Goal: Task Accomplishment & Management: Manage account settings

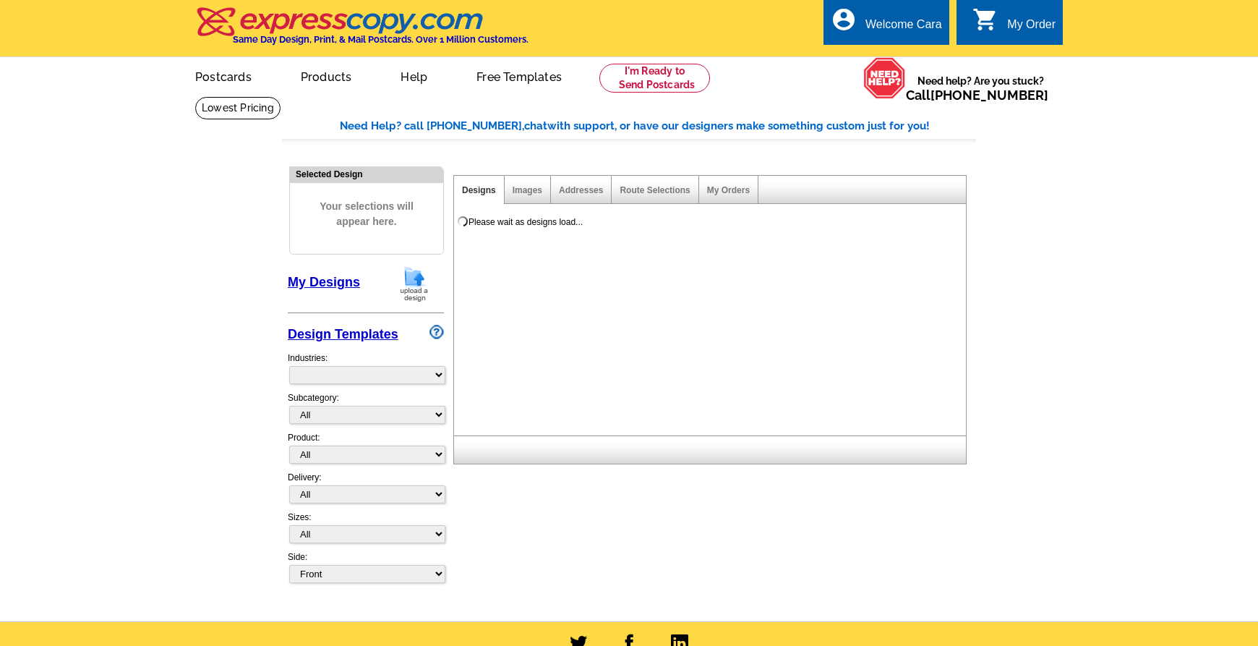
select select "785"
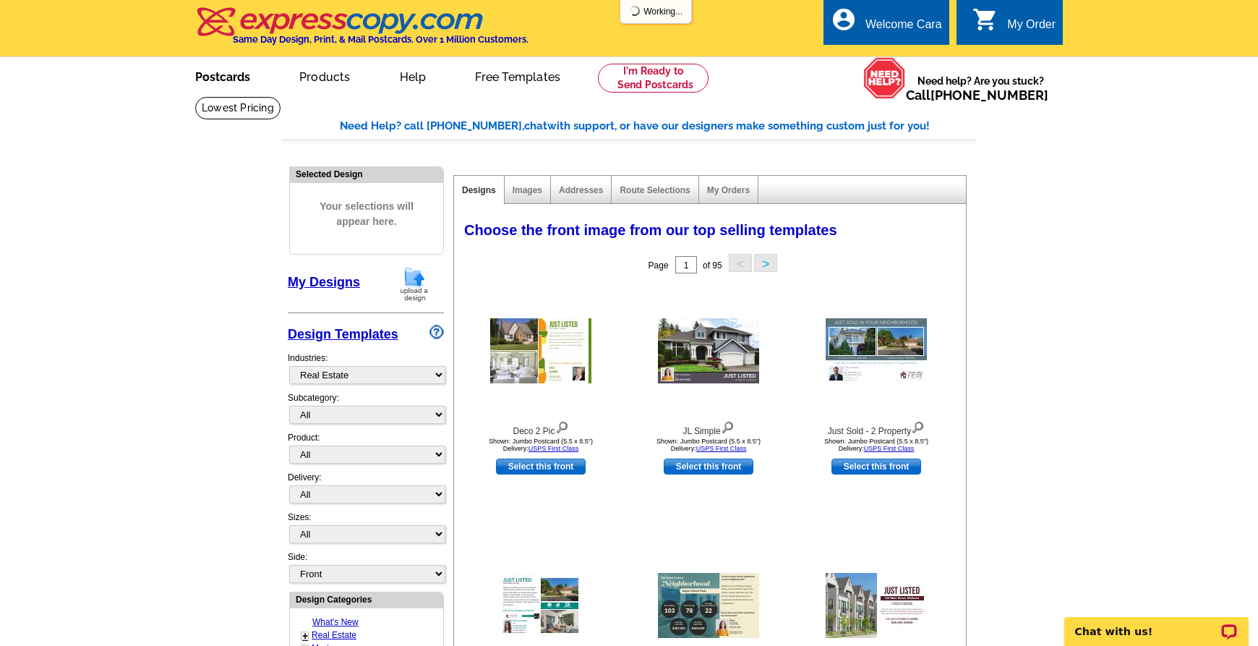
click at [216, 74] on link "Postcards" at bounding box center [222, 76] width 101 height 34
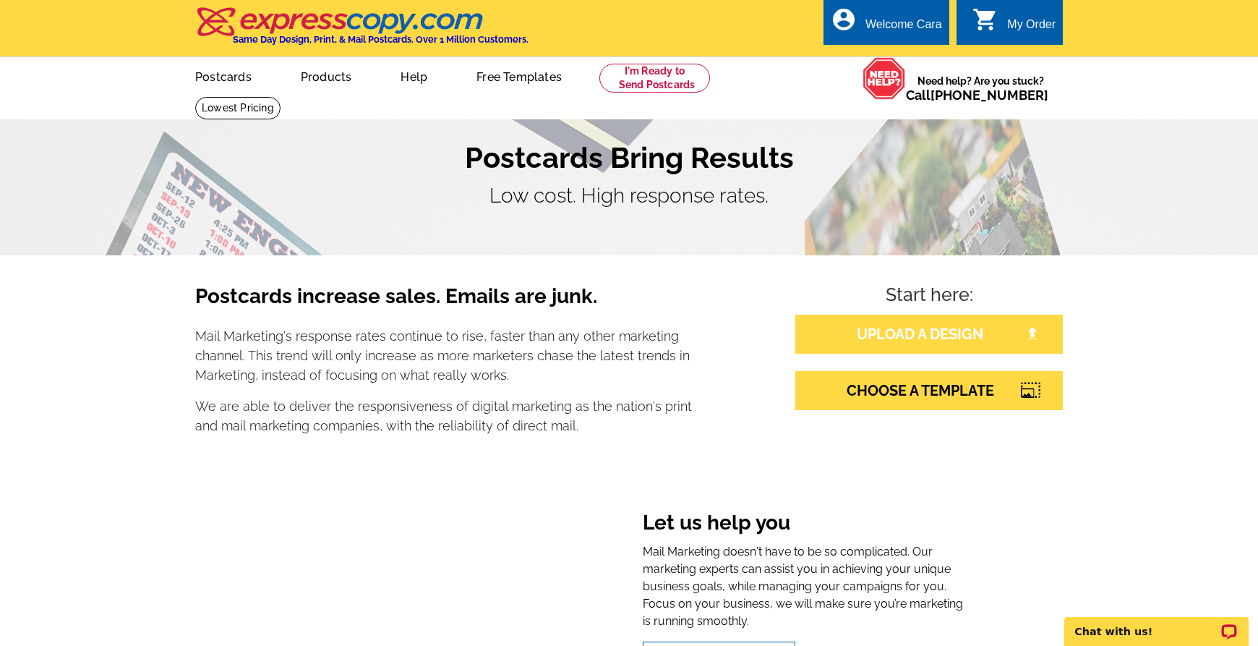
click at [923, 337] on link "UPLOAD A DESIGN" at bounding box center [929, 334] width 268 height 39
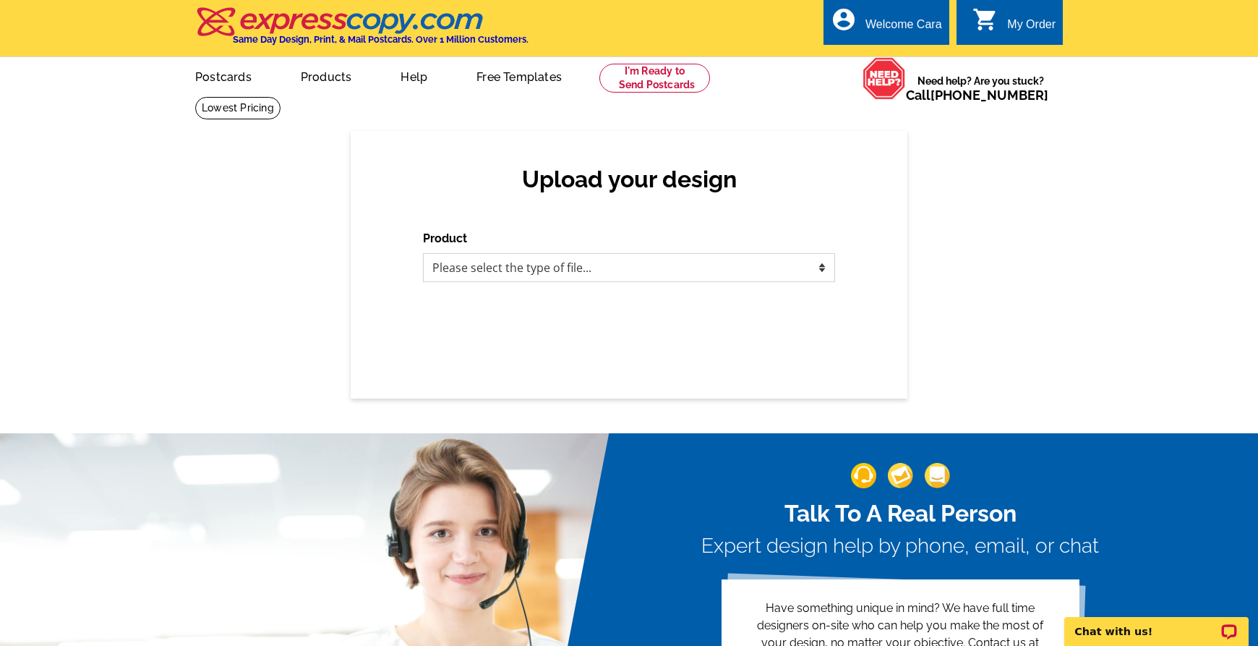
click at [645, 266] on select "Please select the type of file... Postcards Business Cards Letters and flyers G…" at bounding box center [629, 267] width 412 height 29
select select "1"
click at [423, 253] on select "Please select the type of file... Postcards Business Cards Letters and flyers G…" at bounding box center [629, 267] width 412 height 29
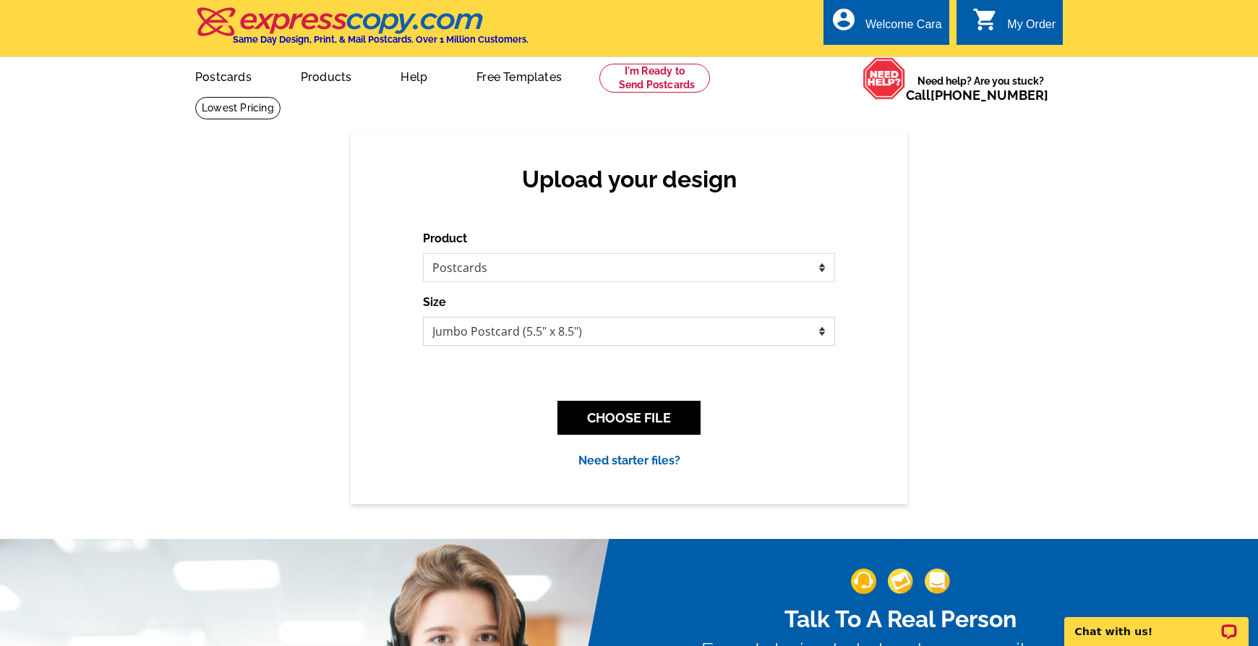
click at [687, 328] on select "Jumbo Postcard (5.5" x 8.5") Regular Postcard (4.25" x 5.6") Panoramic Postcard…" at bounding box center [629, 331] width 412 height 29
select select "1"
click at [423, 317] on select "Jumbo Postcard (5.5" x 8.5") Regular Postcard (4.25" x 5.6") Panoramic Postcard…" at bounding box center [629, 331] width 412 height 29
click at [672, 423] on button "CHOOSE FILE" at bounding box center [628, 418] width 143 height 34
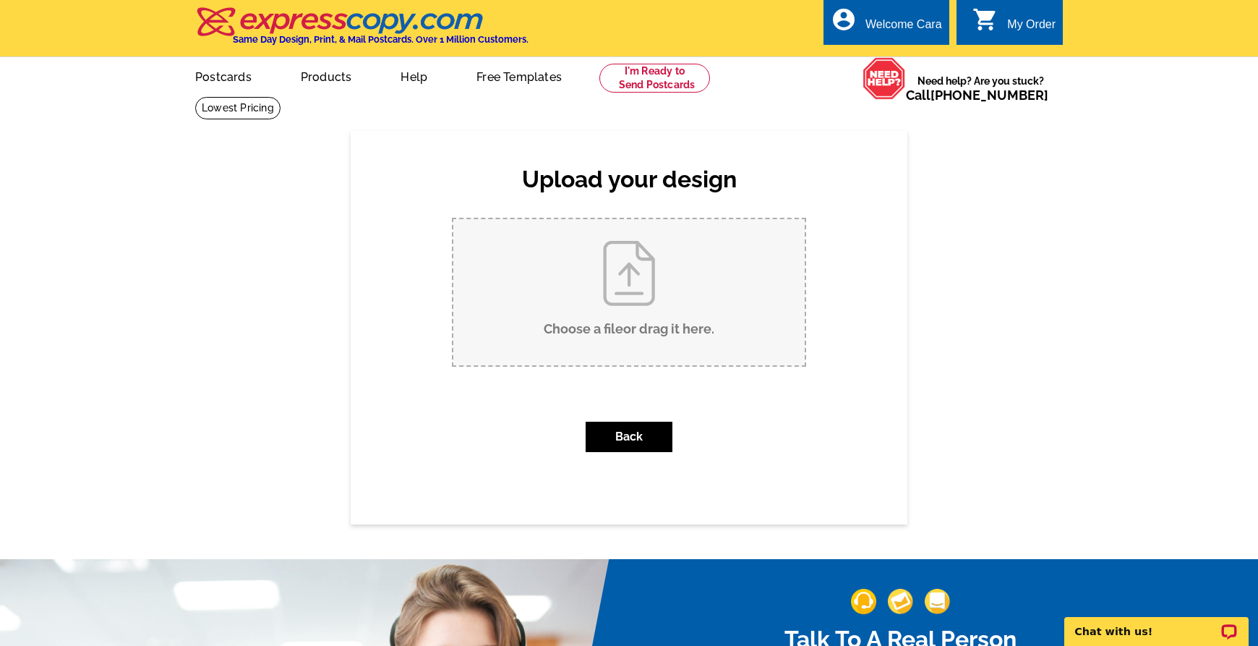
click at [959, 149] on div "Upload your design Product Please select the type of file... Postcards Business…" at bounding box center [629, 327] width 1258 height 393
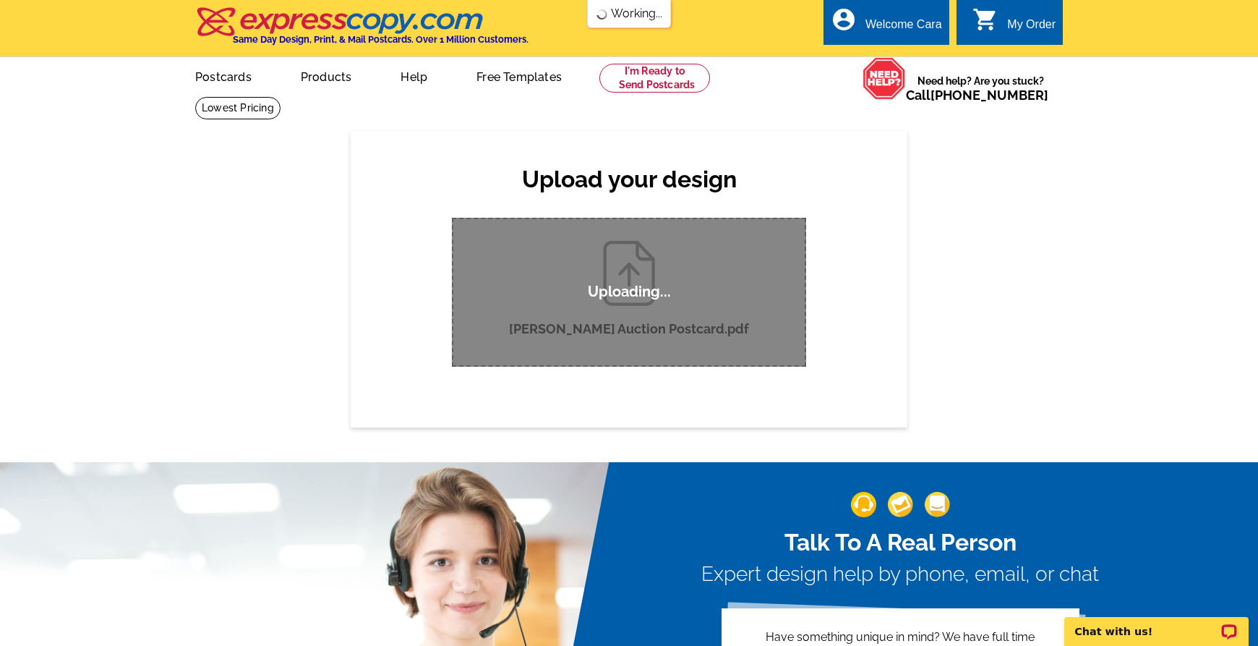
click at [998, 221] on div "Upload your design Product Please select the type of file... Postcards Business…" at bounding box center [629, 279] width 1258 height 296
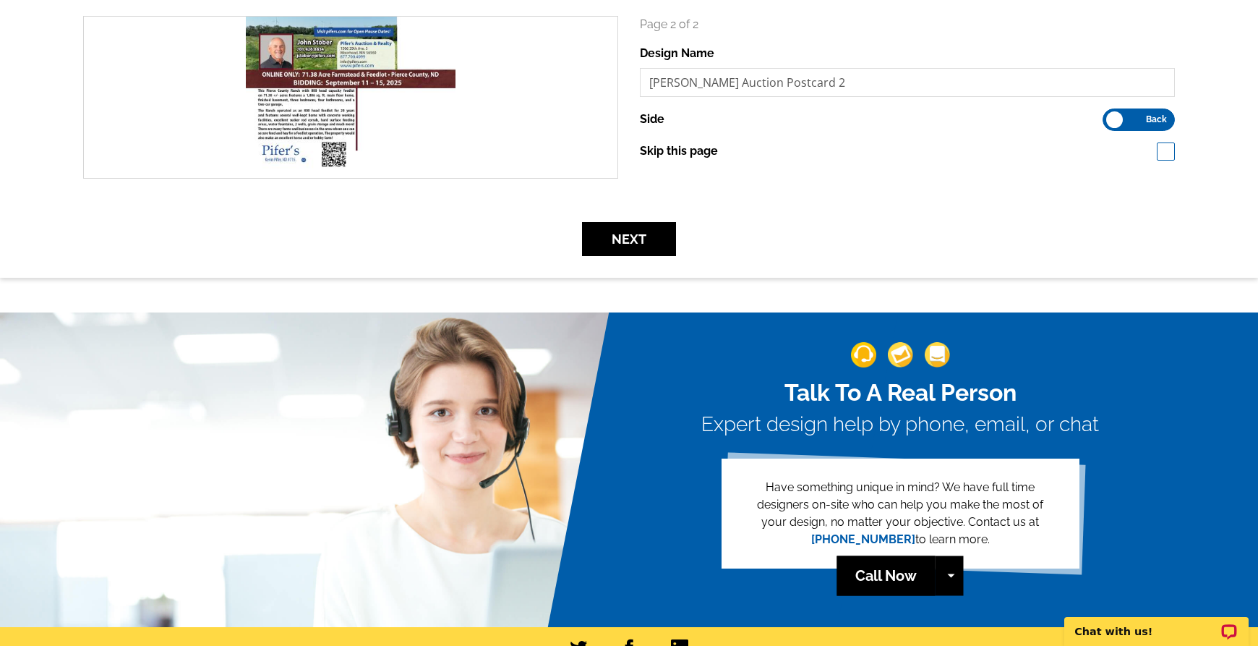
scroll to position [279, 0]
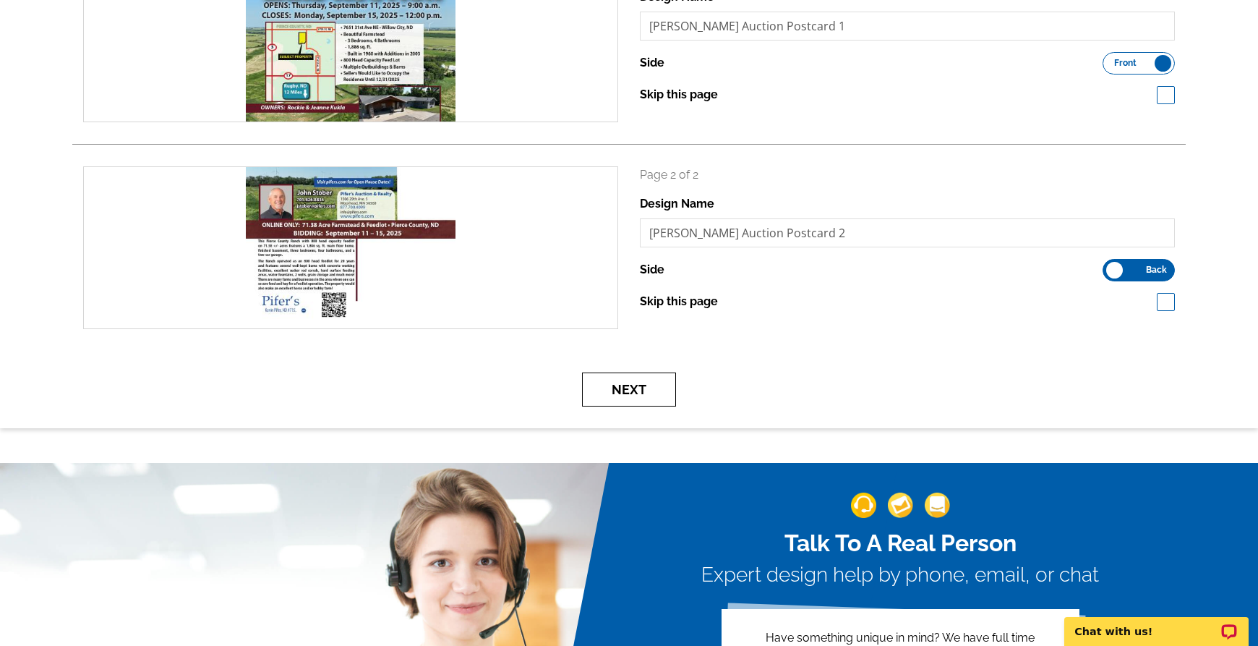
click at [624, 395] on button "Next" at bounding box center [629, 389] width 94 height 34
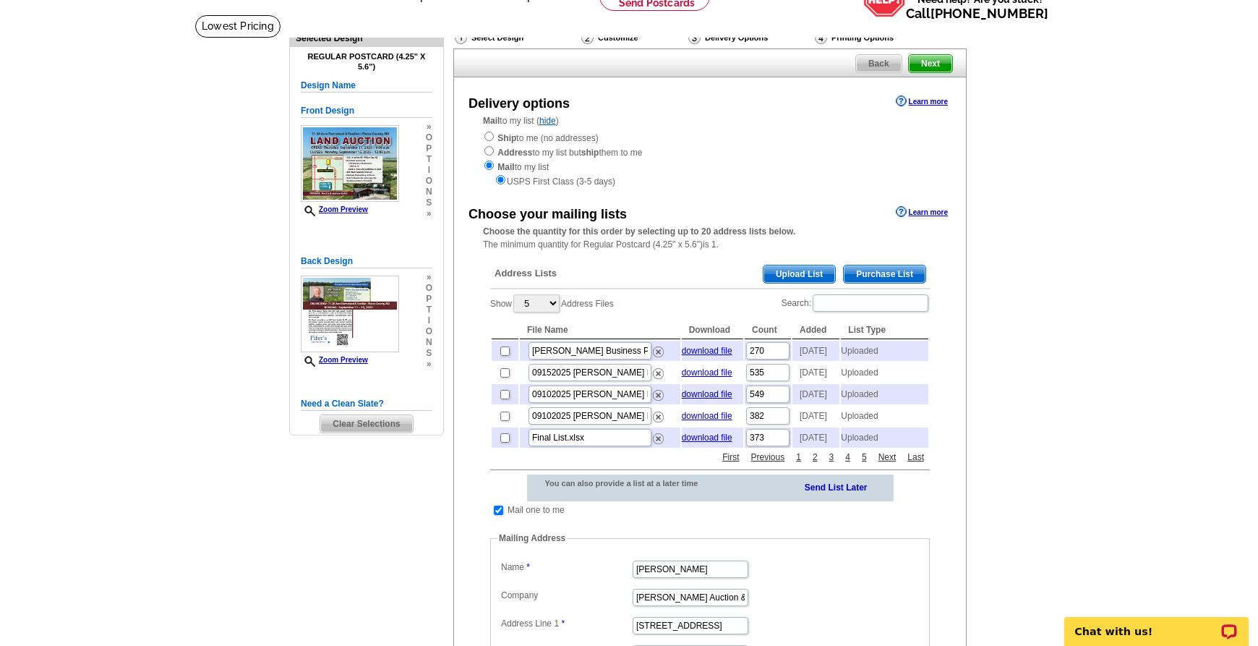
scroll to position [86, 0]
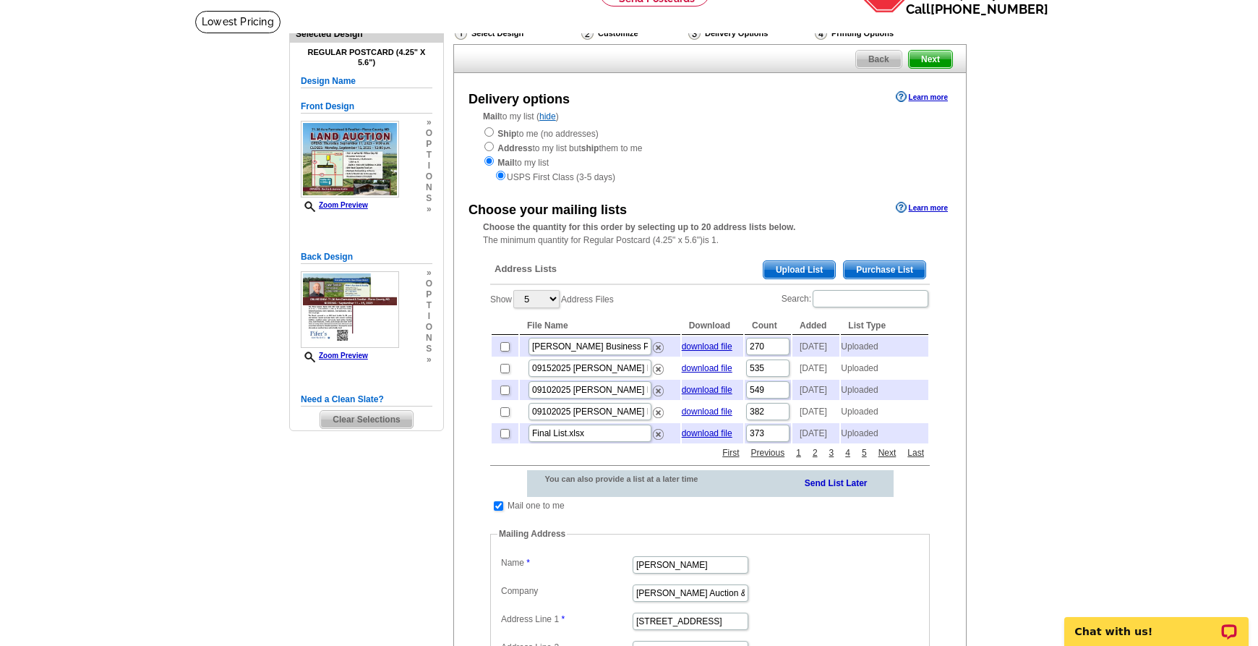
click at [1071, 385] on main "Need Help? call [PHONE_NUMBER], chat with support, or have our designers make s…" at bounding box center [629, 495] width 1258 height 971
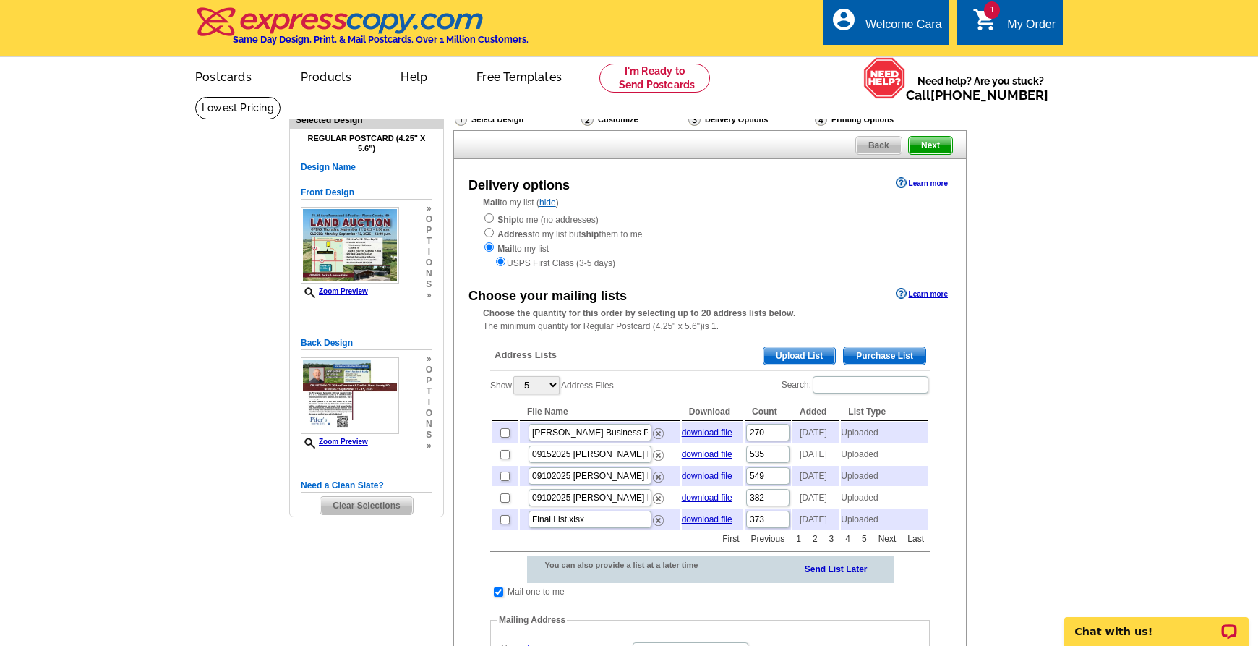
click at [1035, 14] on div "1 shopping_cart My Order" at bounding box center [1010, 22] width 106 height 46
click at [1025, 24] on div "My Order" at bounding box center [1031, 28] width 48 height 20
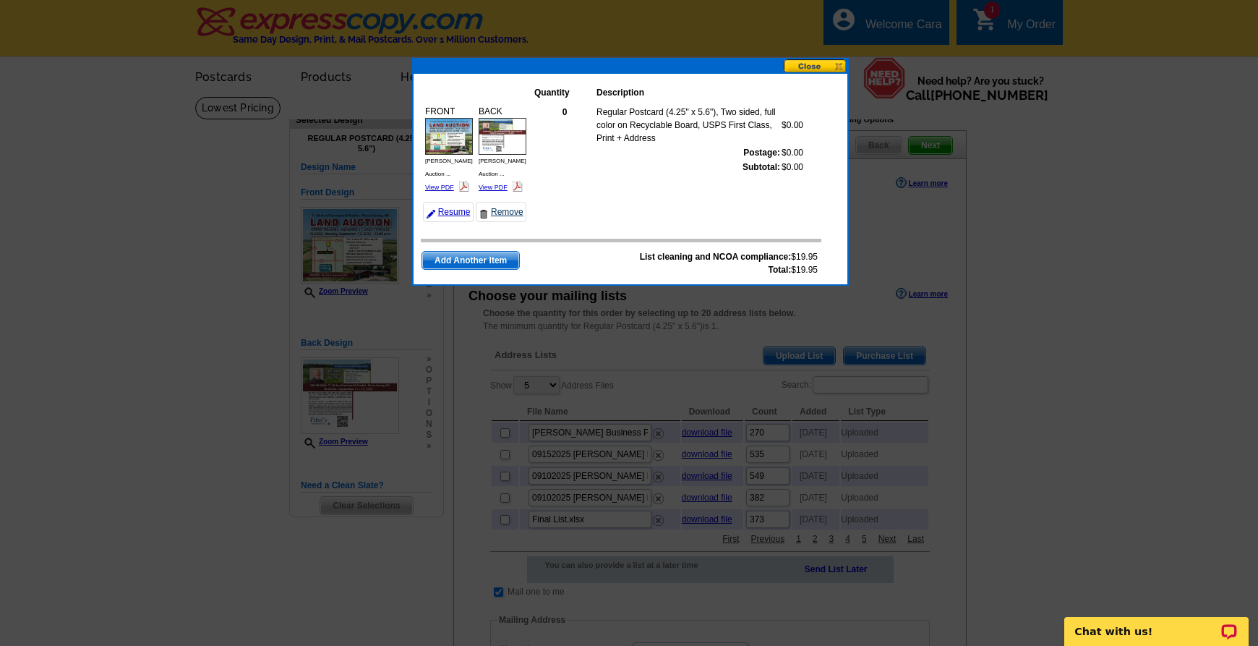
click at [505, 202] on link "Remove" at bounding box center [501, 212] width 51 height 20
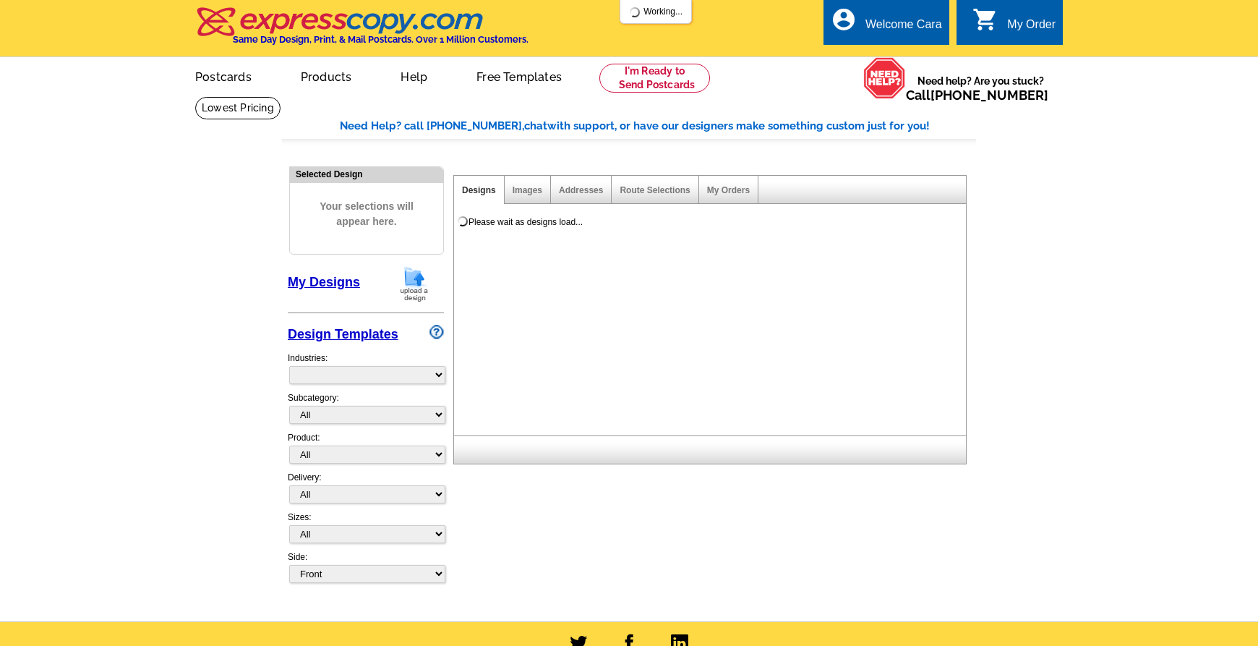
select select "785"
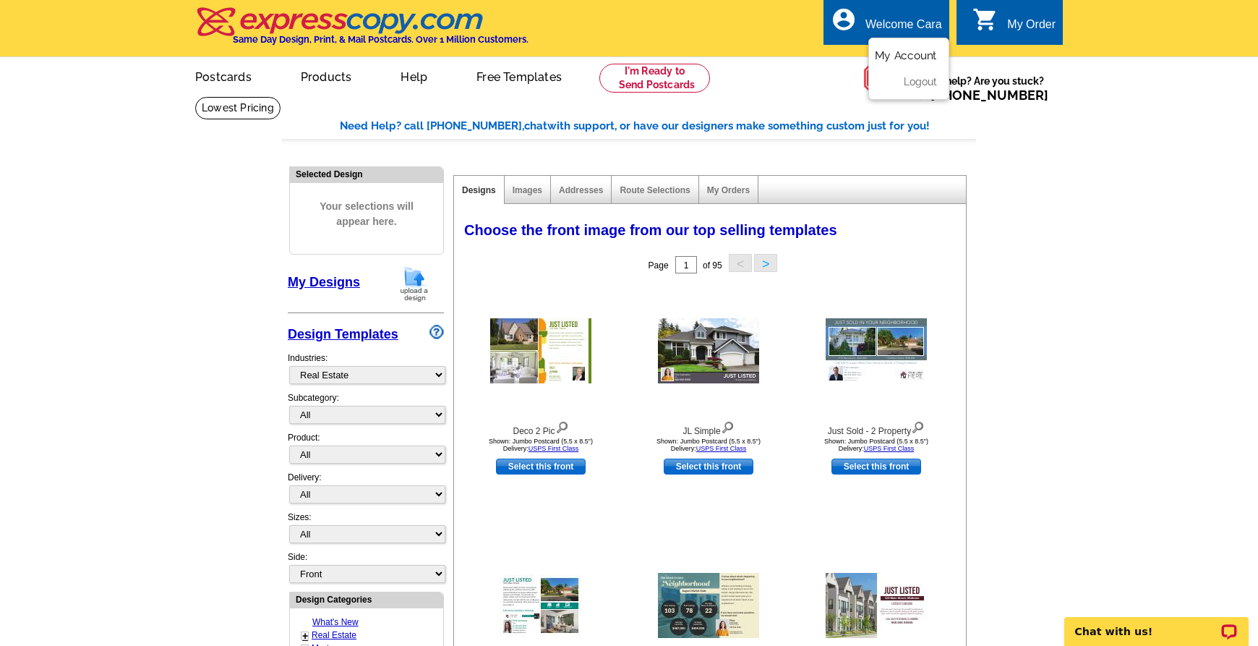
click at [913, 53] on link "My Account" at bounding box center [906, 55] width 62 height 13
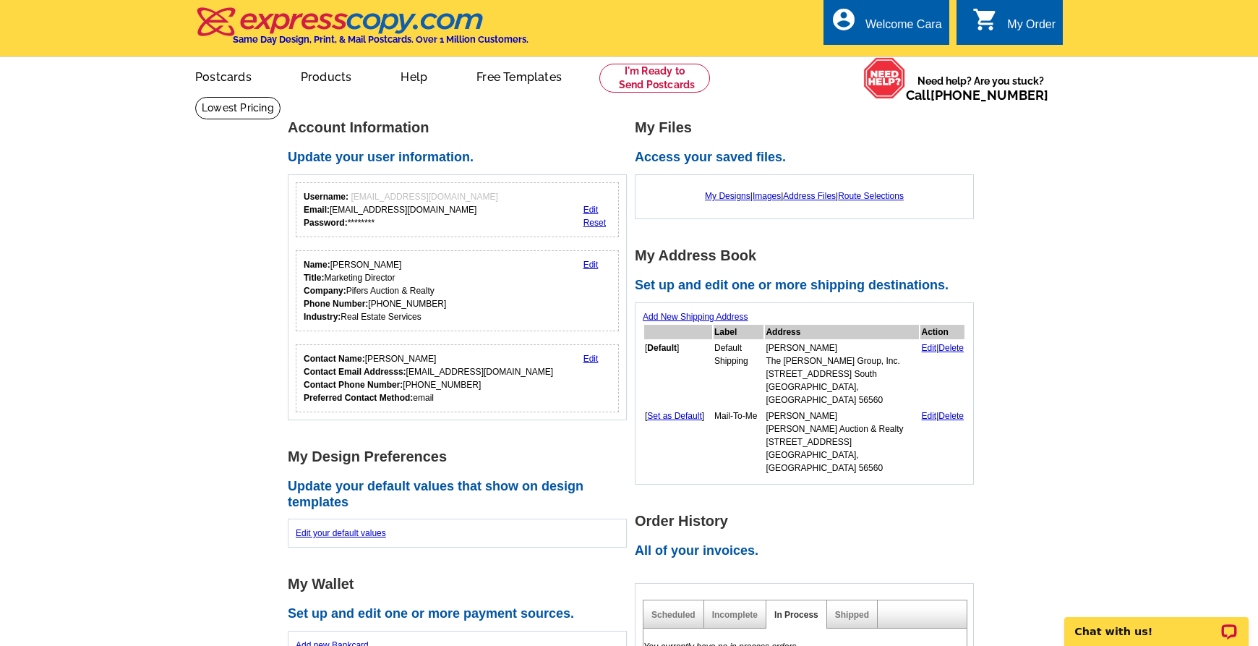
drag, startPoint x: 1038, startPoint y: 282, endPoint x: 1039, endPoint y: 328, distance: 46.3
click at [1037, 282] on main "Account Information Update your user information. Username: info@pifers.com Ema…" at bounding box center [629, 622] width 1258 height 1053
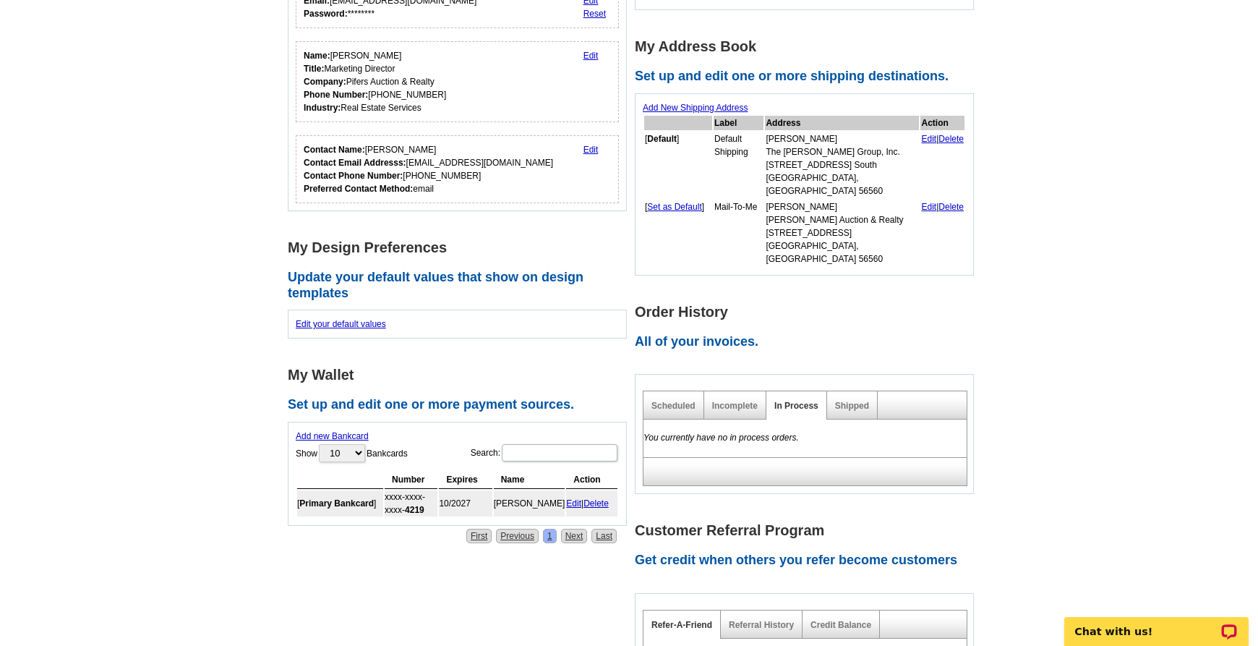
scroll to position [276, 0]
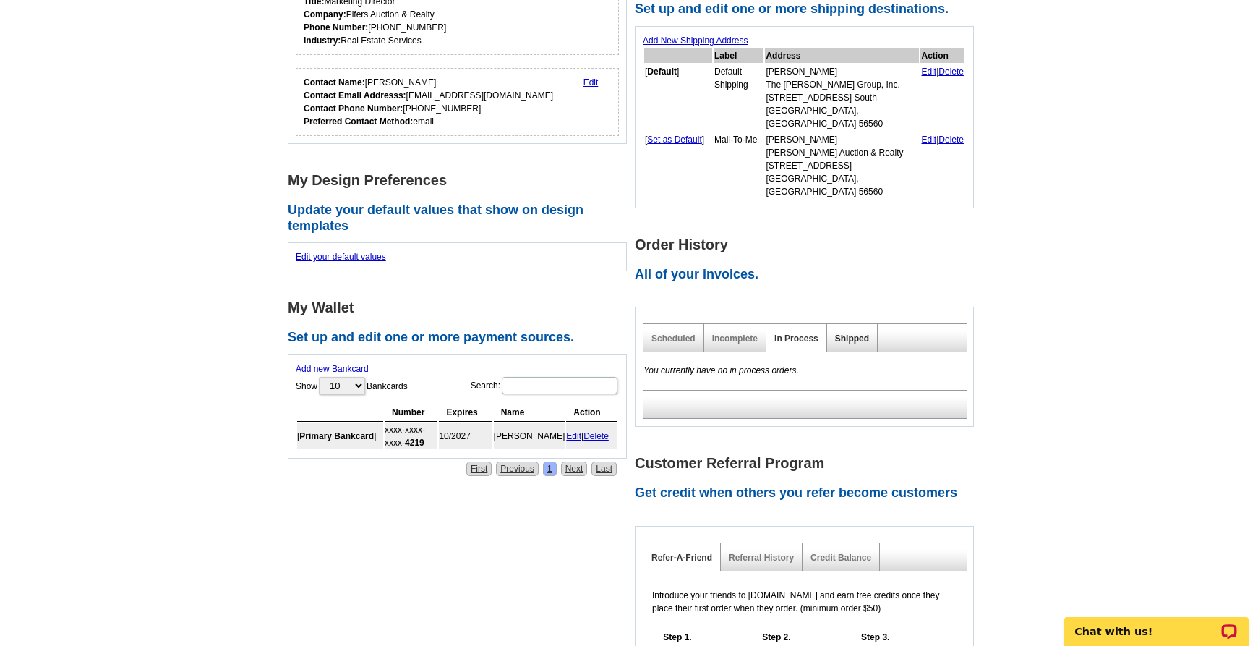
click at [850, 333] on link "Shipped" at bounding box center [852, 338] width 34 height 10
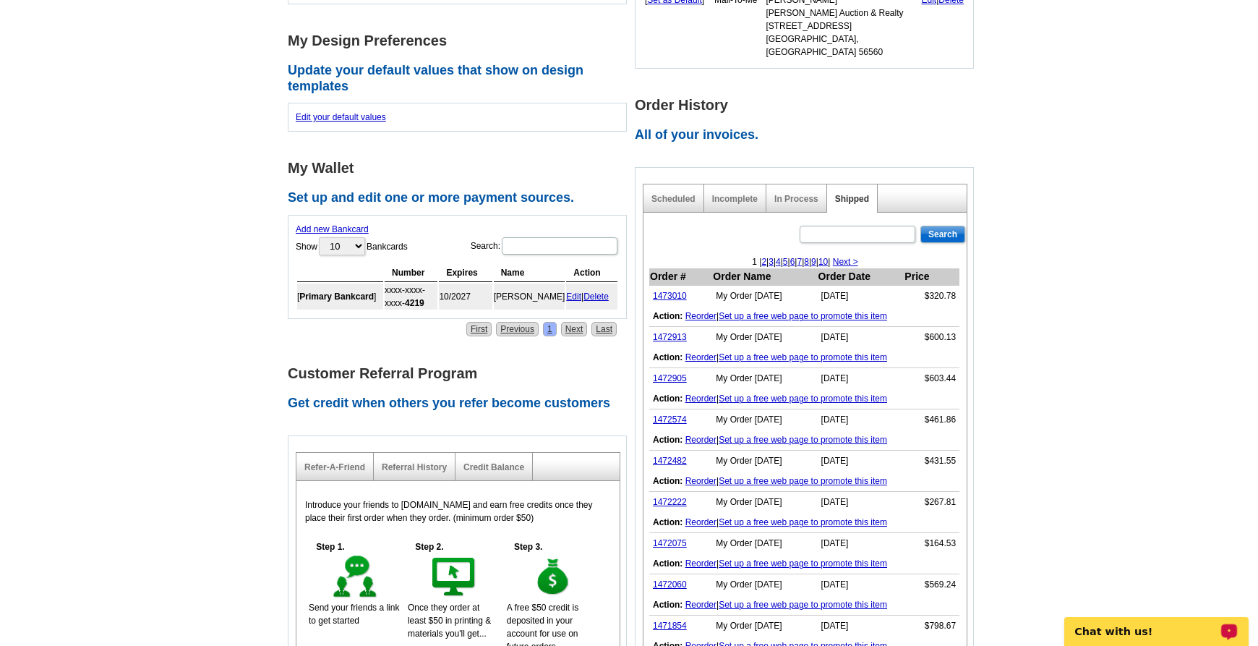
scroll to position [417, 0]
drag, startPoint x: 928, startPoint y: 352, endPoint x: 956, endPoint y: 353, distance: 27.5
click at [956, 367] on td "$603.44" at bounding box center [932, 377] width 56 height 21
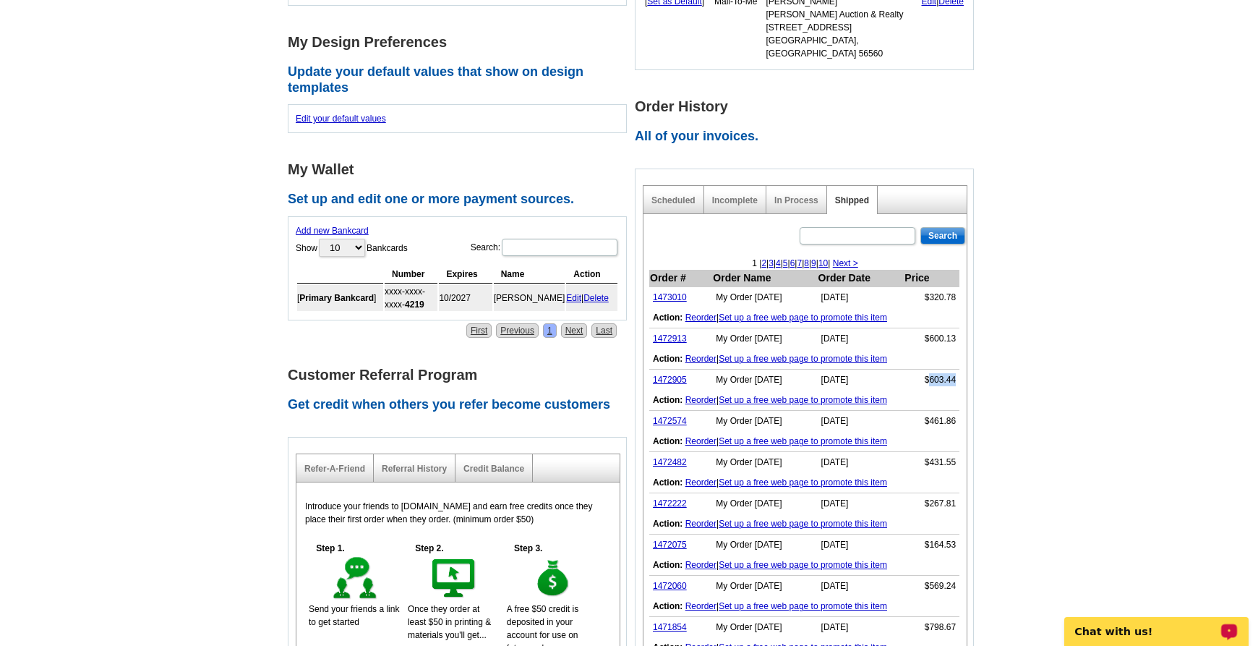
copy td "603.44"
click at [665, 375] on link "1472905" at bounding box center [670, 380] width 34 height 10
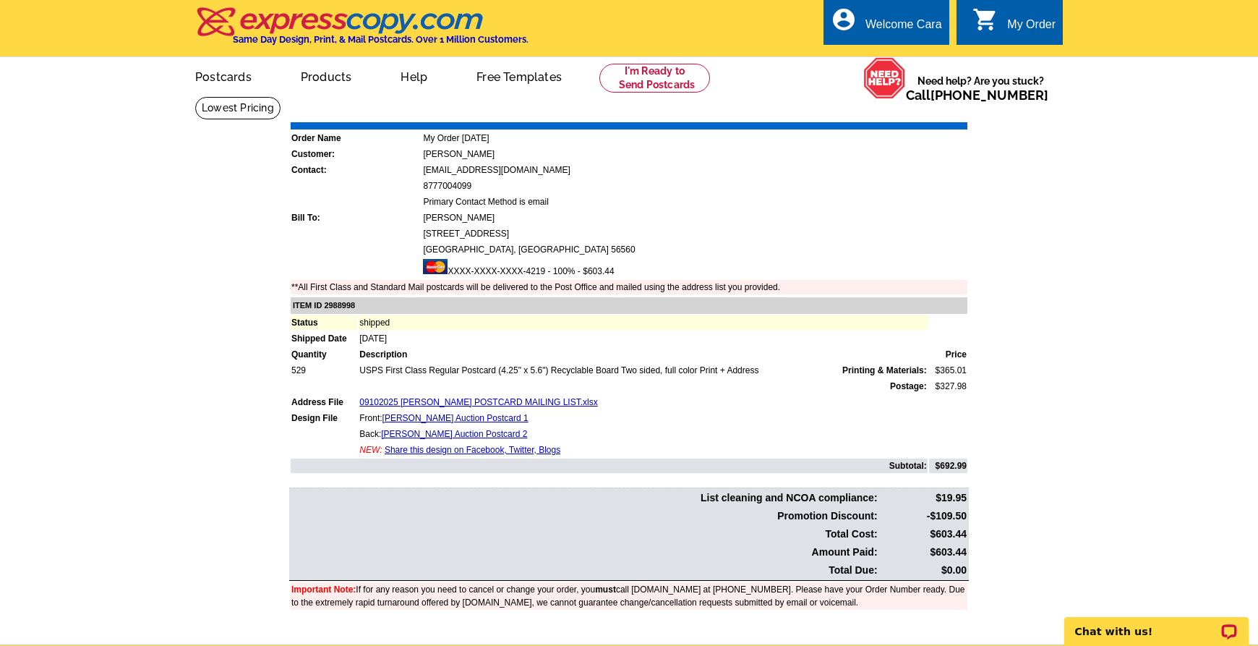
click at [843, 111] on link "Download Invoice" at bounding box center [839, 112] width 103 height 12
click at [1124, 372] on main "Order Number: 1472905 Download Invoice | Print Invoice Order Name My Order 2025…" at bounding box center [629, 370] width 1258 height 548
click at [909, 55] on link "My Account" at bounding box center [906, 55] width 62 height 13
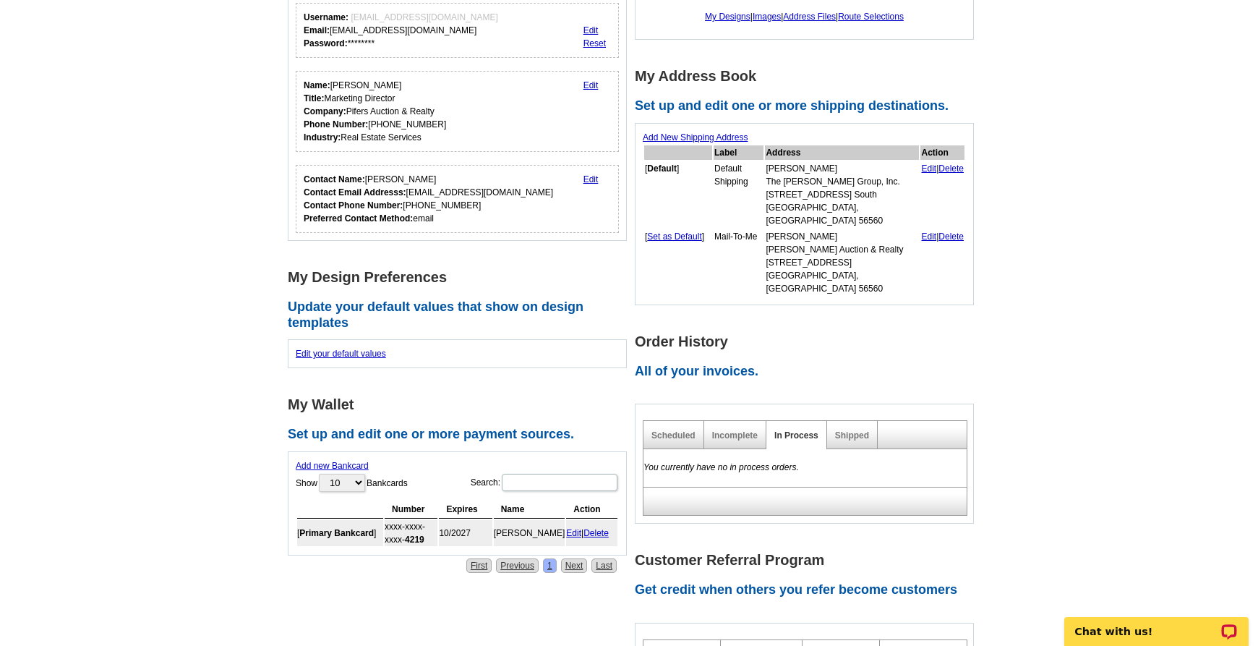
scroll to position [205, 0]
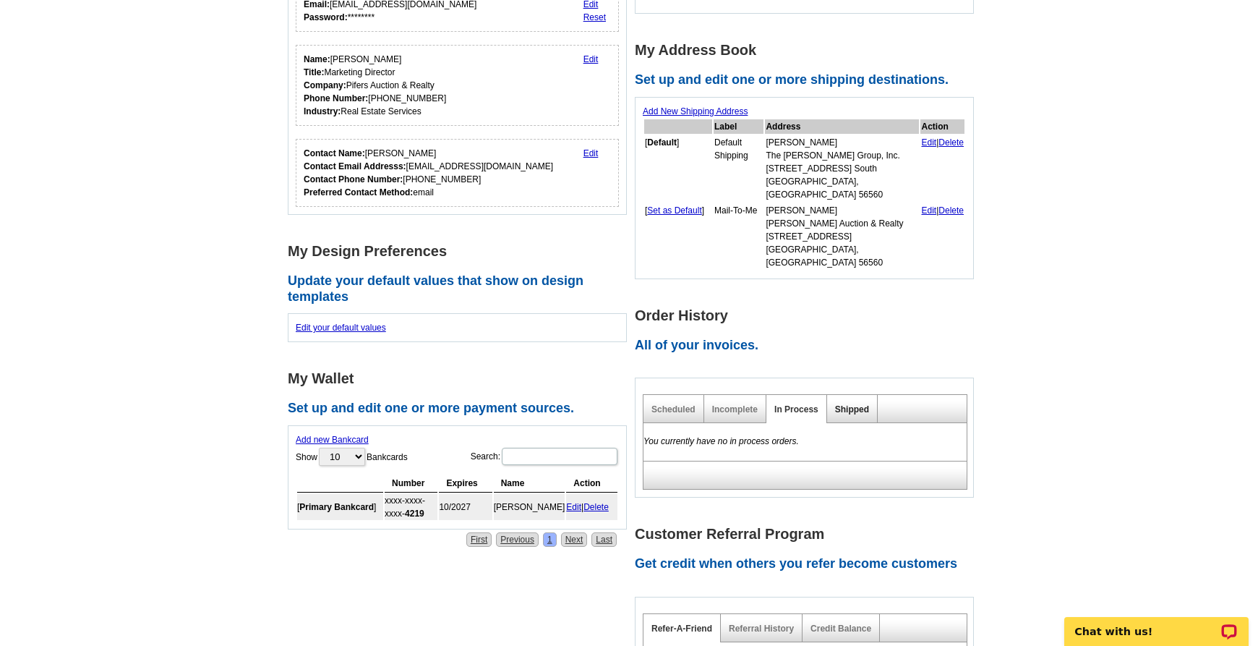
click at [863, 404] on link "Shipped" at bounding box center [852, 409] width 34 height 10
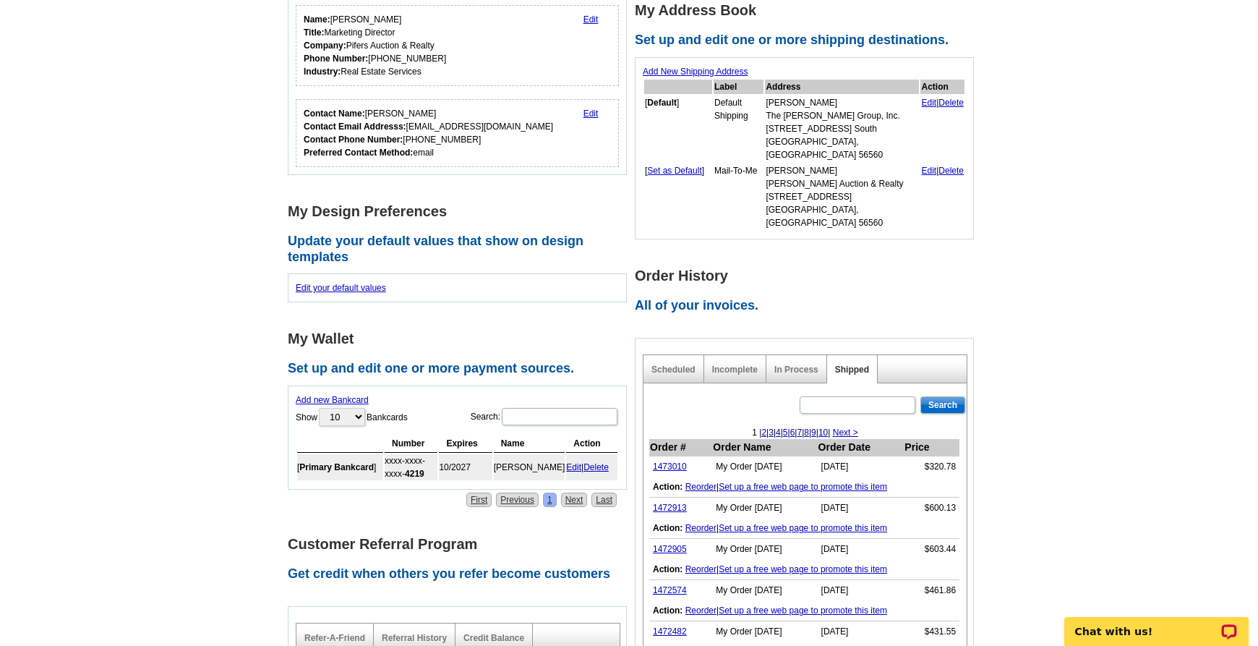
scroll to position [313, 0]
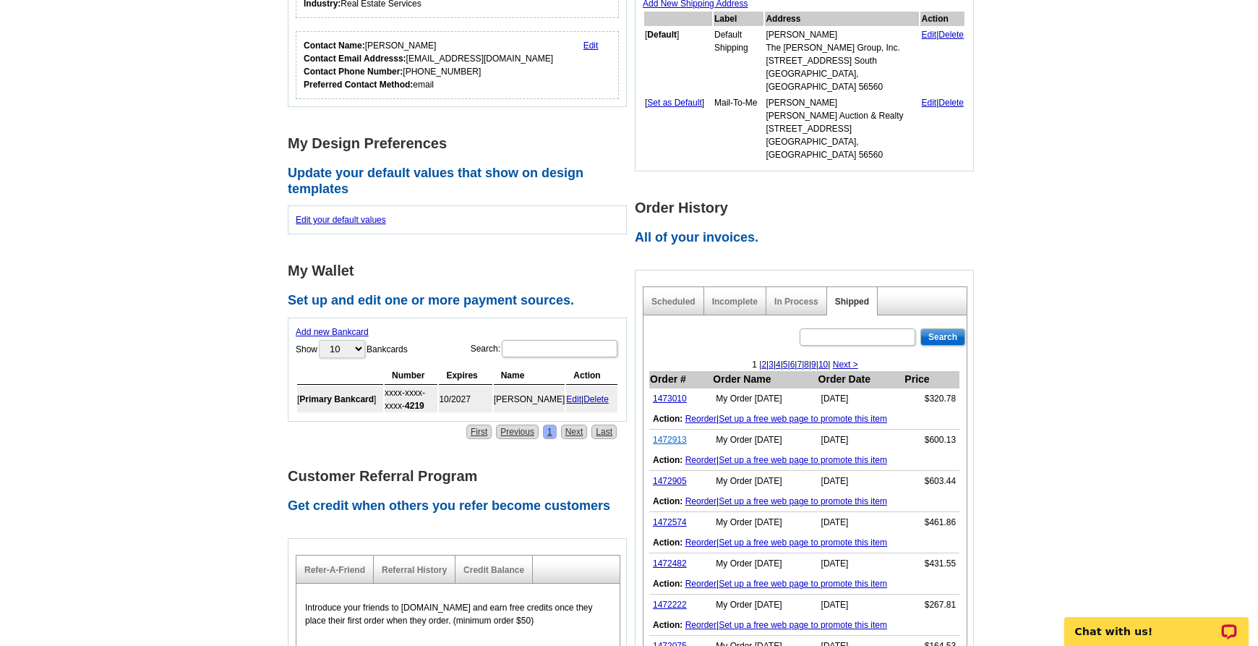
click at [677, 435] on link "1472913" at bounding box center [670, 440] width 34 height 10
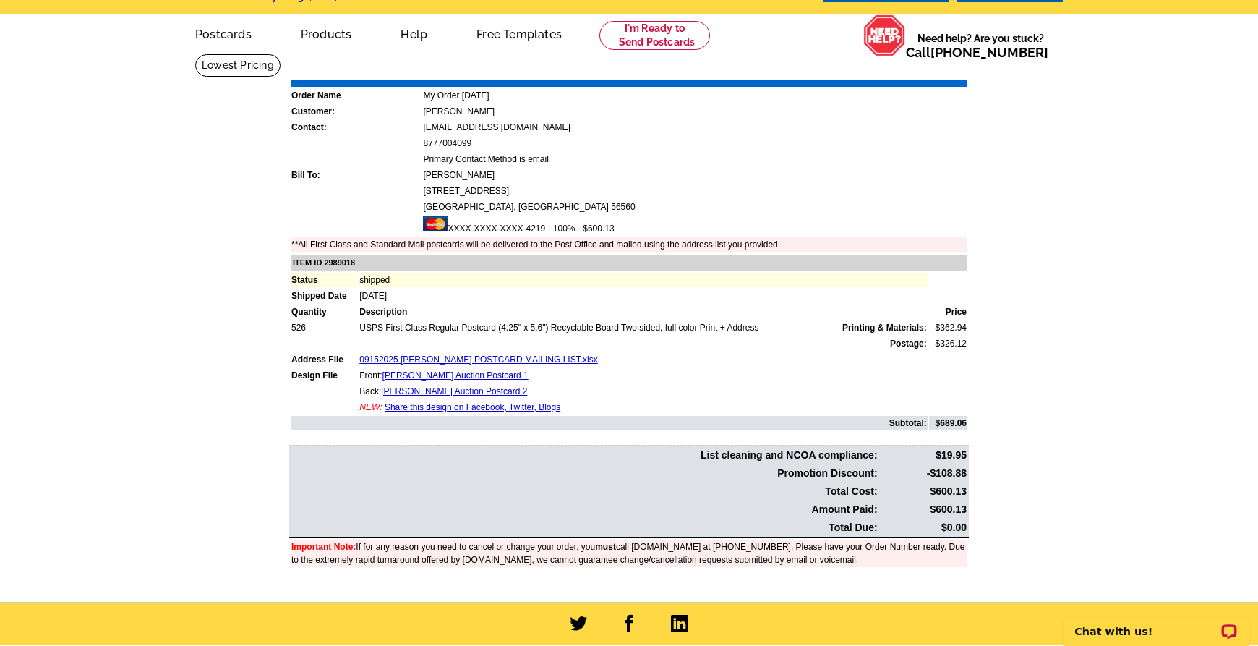
scroll to position [77, 0]
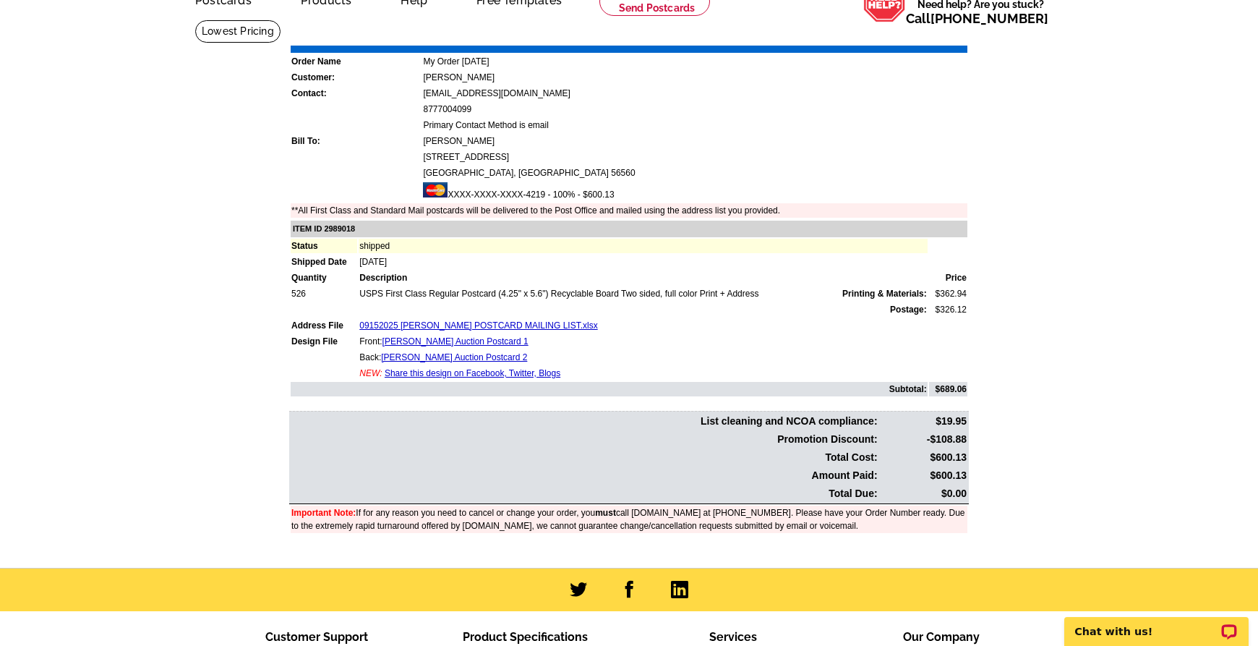
drag, startPoint x: 936, startPoint y: 475, endPoint x: 964, endPoint y: 472, distance: 28.3
click at [967, 474] on table "List cleaning and NCOA compliance: $19.95 Promotion Discount: -$108.88 Total Co…" at bounding box center [629, 457] width 680 height 93
copy td "600.13"
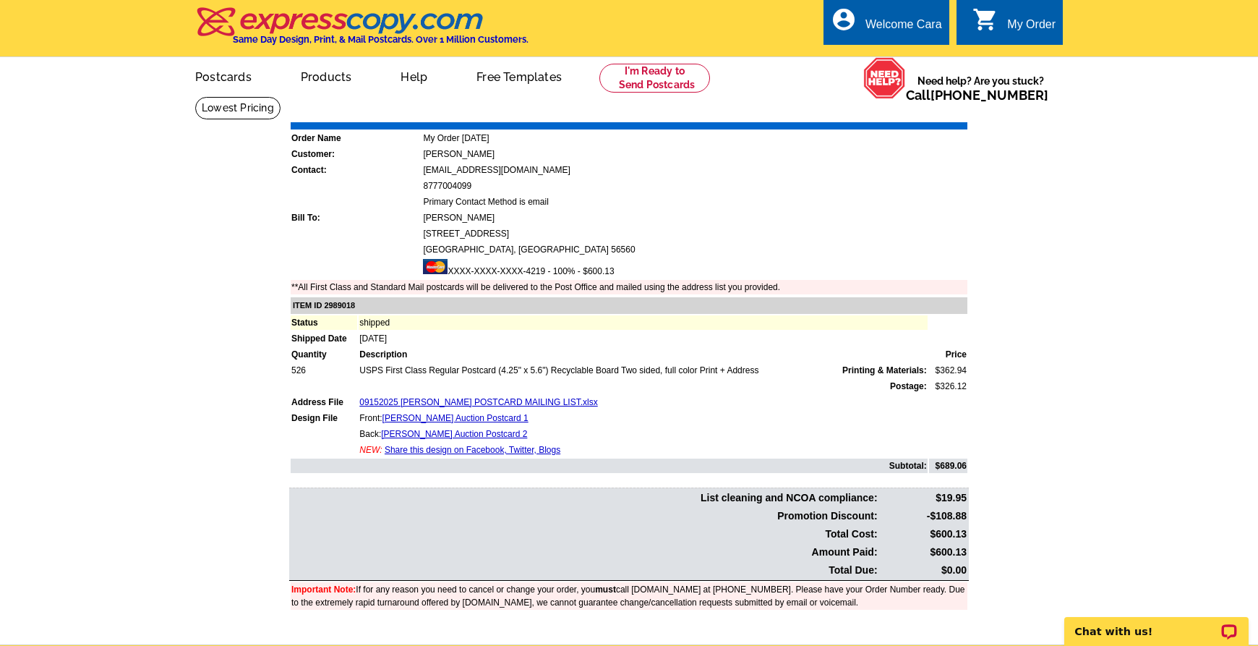
click at [833, 110] on link "Download Invoice" at bounding box center [839, 112] width 103 height 12
drag, startPoint x: 1066, startPoint y: 265, endPoint x: 1042, endPoint y: 226, distance: 46.7
click at [1066, 265] on main "Order Number: 1472913 Download Invoice | Print Invoice Order Name My Order [DAT…" at bounding box center [629, 370] width 1258 height 548
drag, startPoint x: 912, startPoint y: 25, endPoint x: 913, endPoint y: 36, distance: 11.7
click at [912, 25] on div "Welcome Cara" at bounding box center [903, 28] width 77 height 20
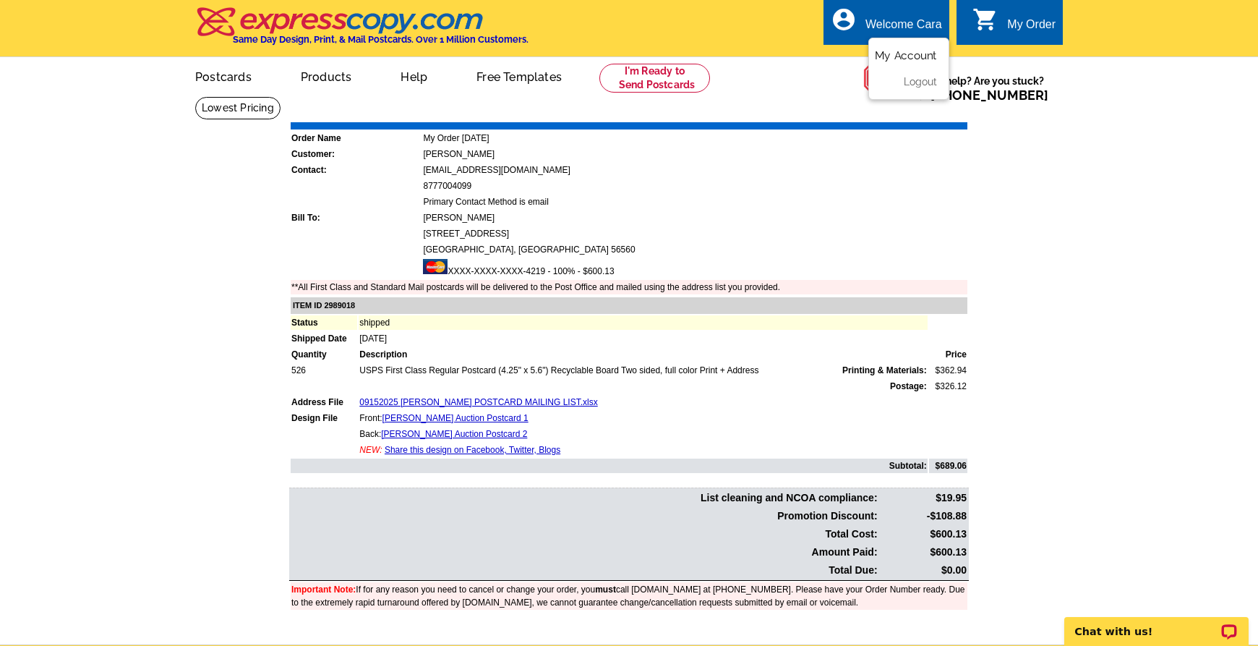
click at [915, 60] on link "My Account" at bounding box center [906, 55] width 62 height 13
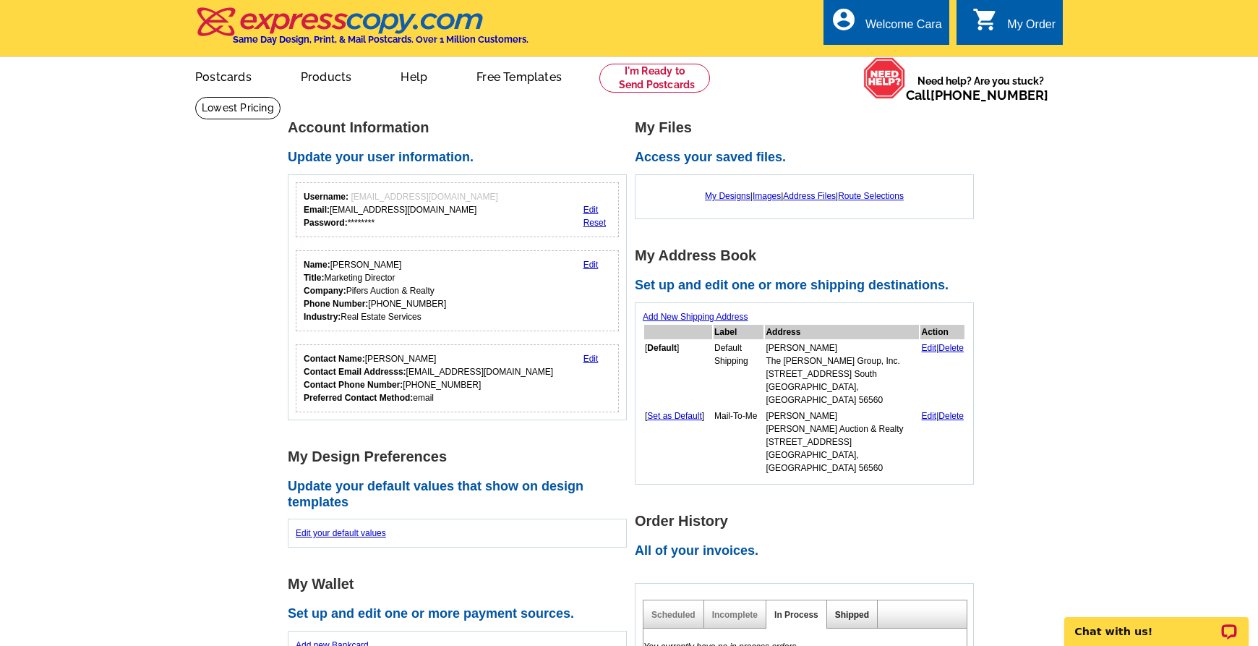
click at [852, 609] on link "Shipped" at bounding box center [852, 614] width 34 height 10
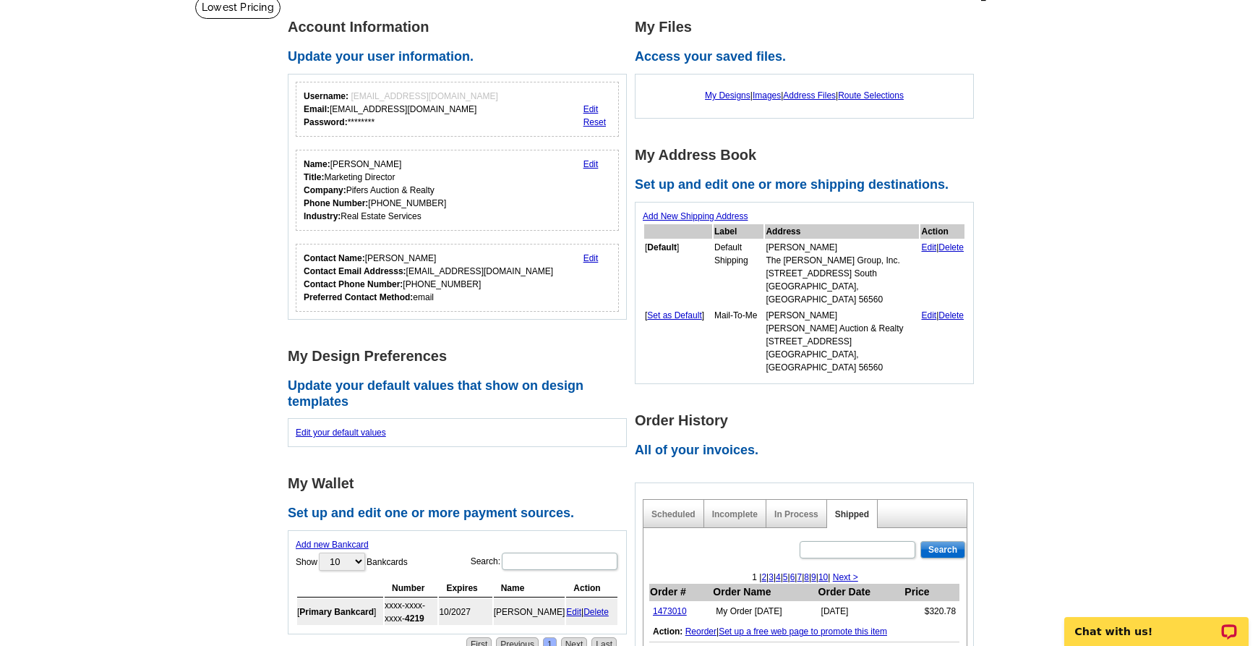
scroll to position [214, 0]
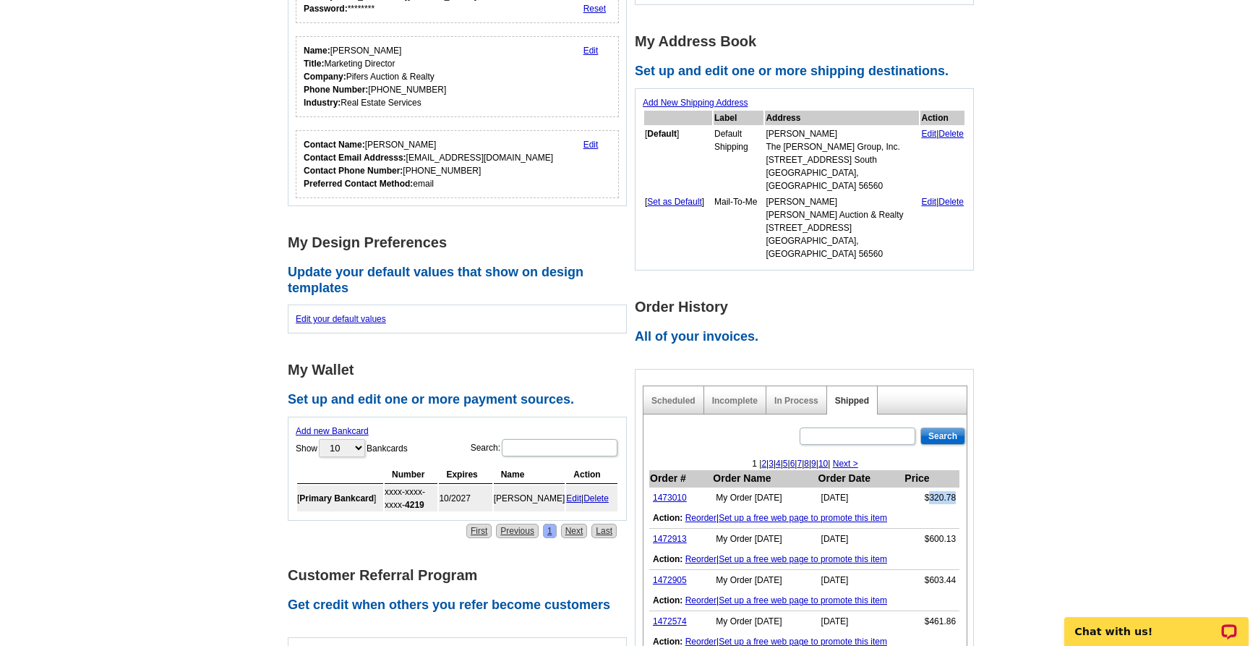
drag, startPoint x: 930, startPoint y: 471, endPoint x: 818, endPoint y: 472, distance: 111.4
click at [954, 487] on td "$320.78" at bounding box center [932, 497] width 56 height 21
copy td "320.78"
drag, startPoint x: 675, startPoint y: 471, endPoint x: 980, endPoint y: 569, distance: 320.3
click at [675, 492] on link "1473010" at bounding box center [670, 497] width 34 height 10
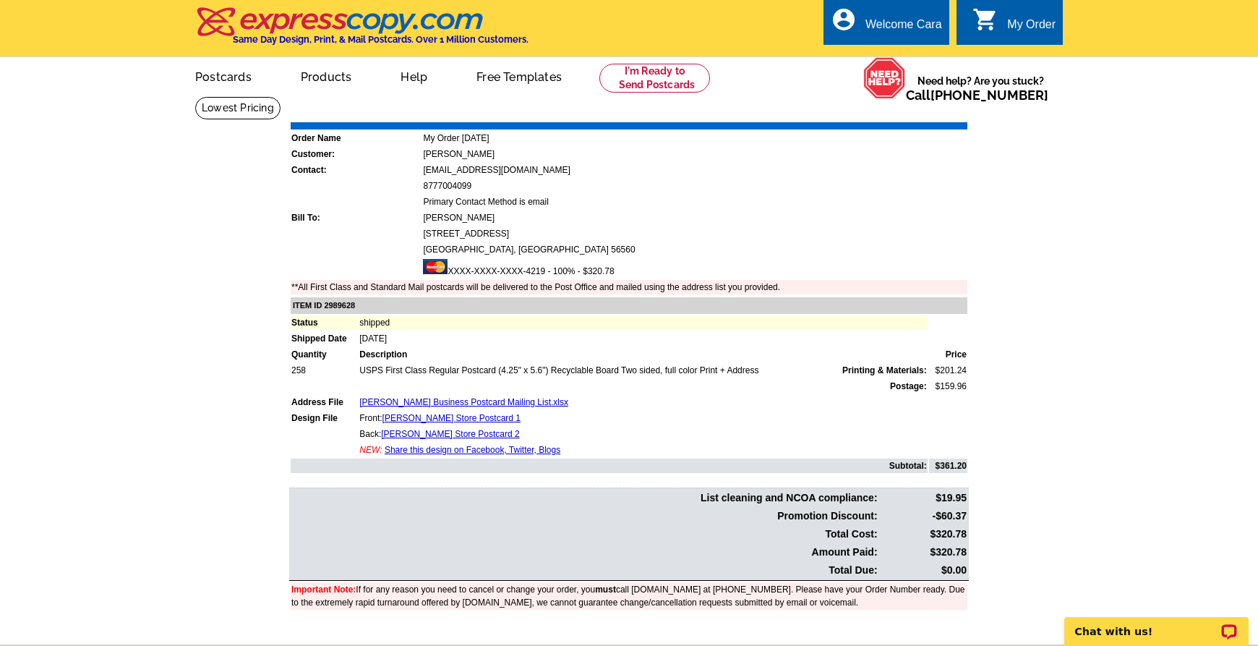
click at [834, 111] on link "Download Invoice" at bounding box center [839, 112] width 103 height 12
